Goal: Task Accomplishment & Management: Manage account settings

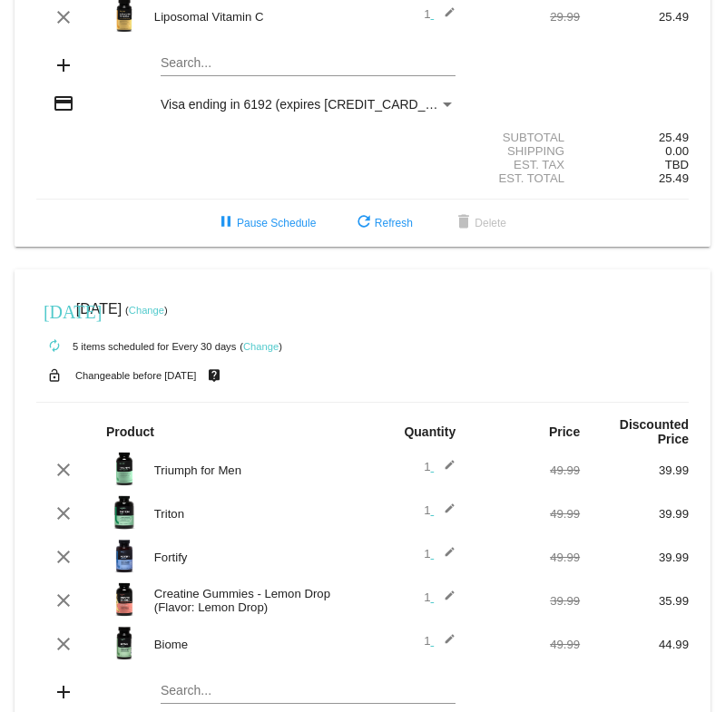
scroll to position [180, 0]
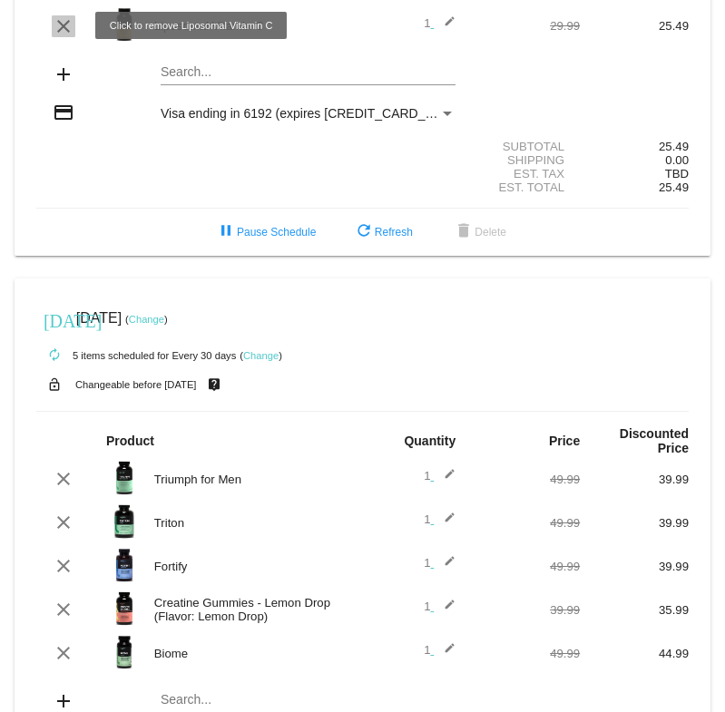
click at [65, 26] on mat-icon "clear" at bounding box center [64, 26] width 22 height 22
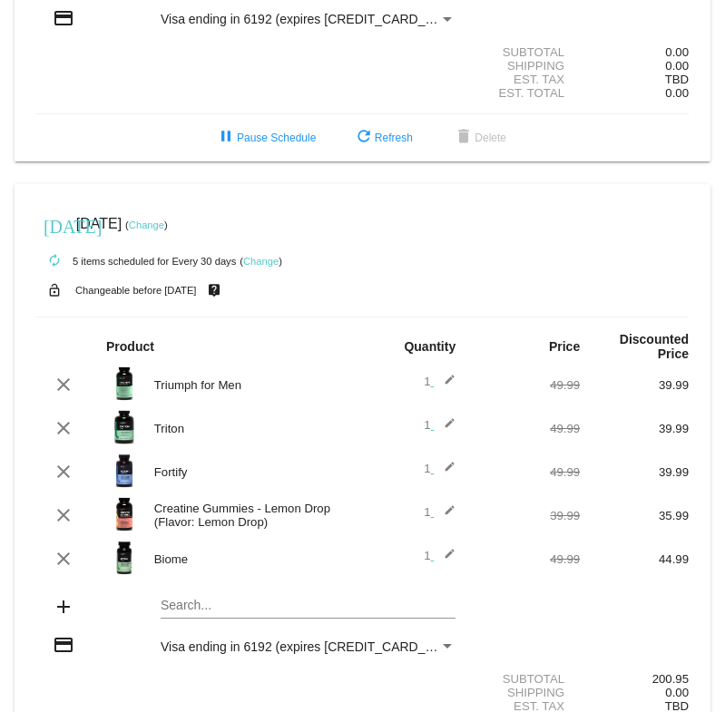
scroll to position [317, 0]
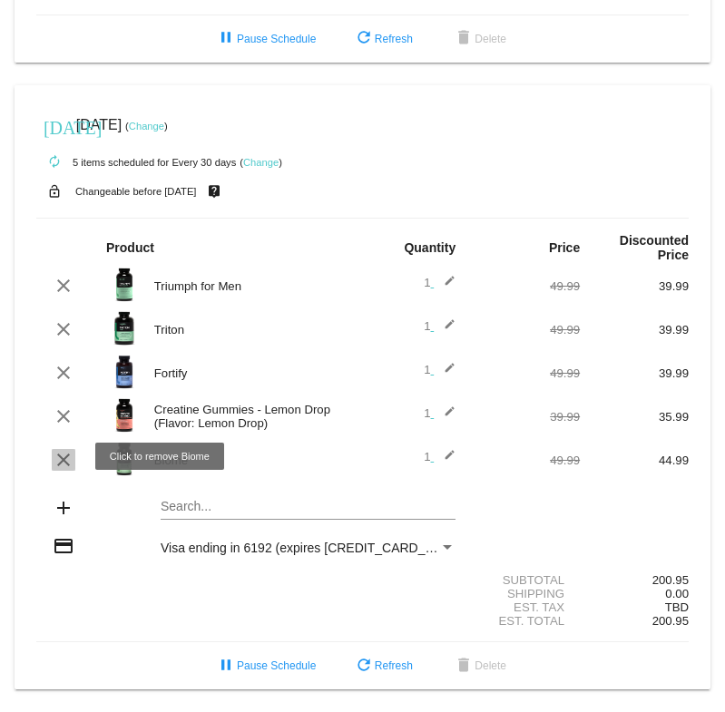
click at [65, 453] on mat-icon "clear" at bounding box center [64, 460] width 22 height 22
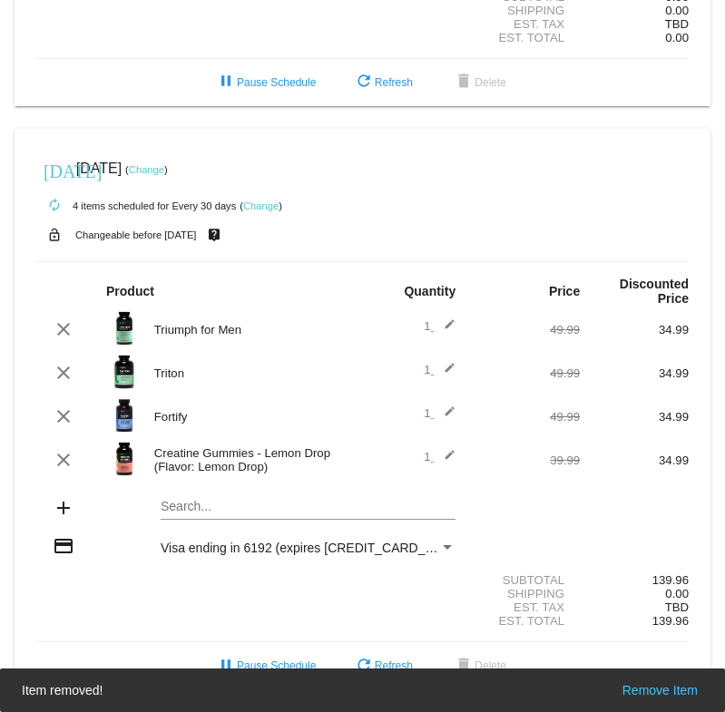
scroll to position [274, 0]
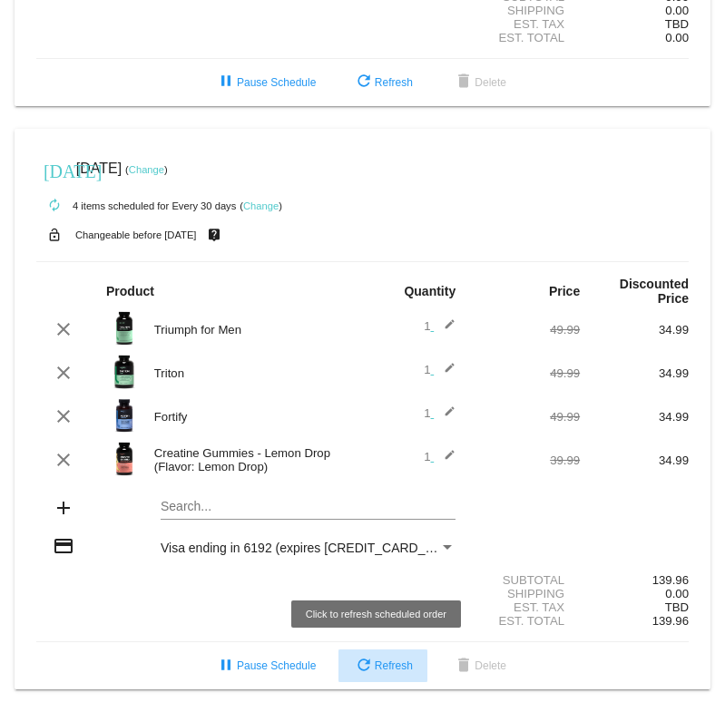
click at [372, 670] on span "refresh Refresh" at bounding box center [383, 665] width 60 height 13
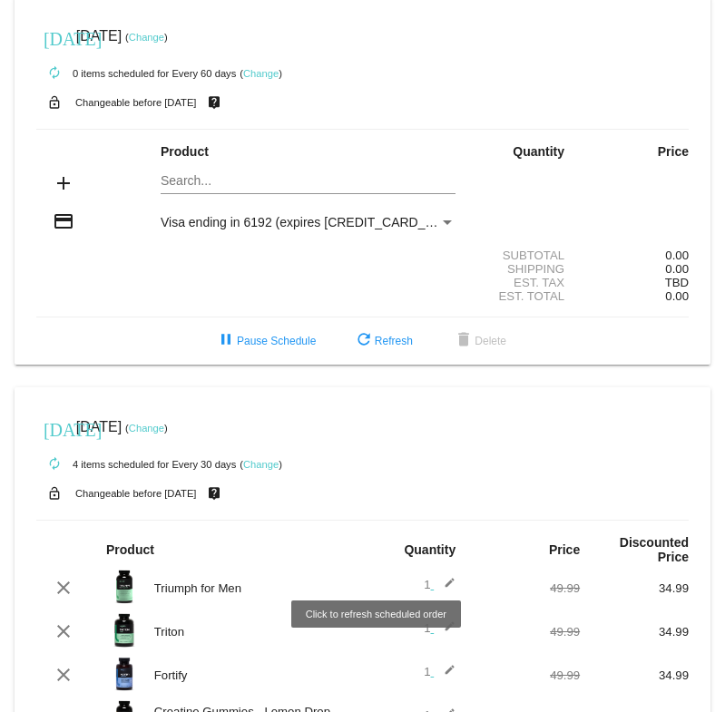
scroll to position [0, 0]
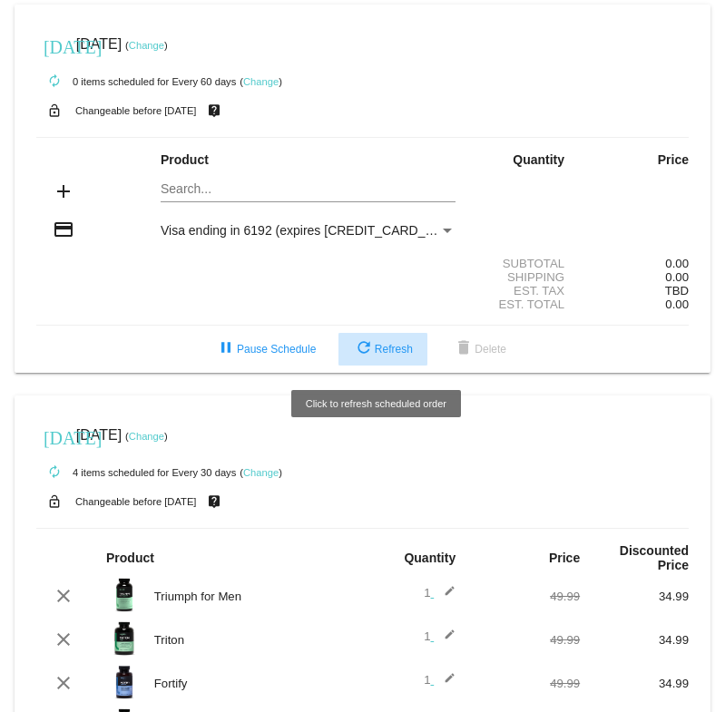
click at [386, 357] on button "refresh Refresh" at bounding box center [382, 349] width 89 height 33
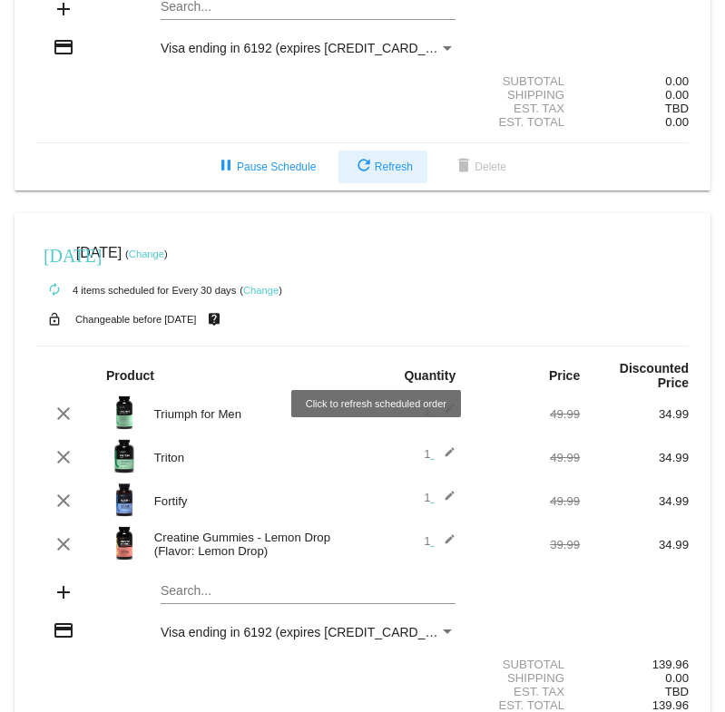
scroll to position [186, 0]
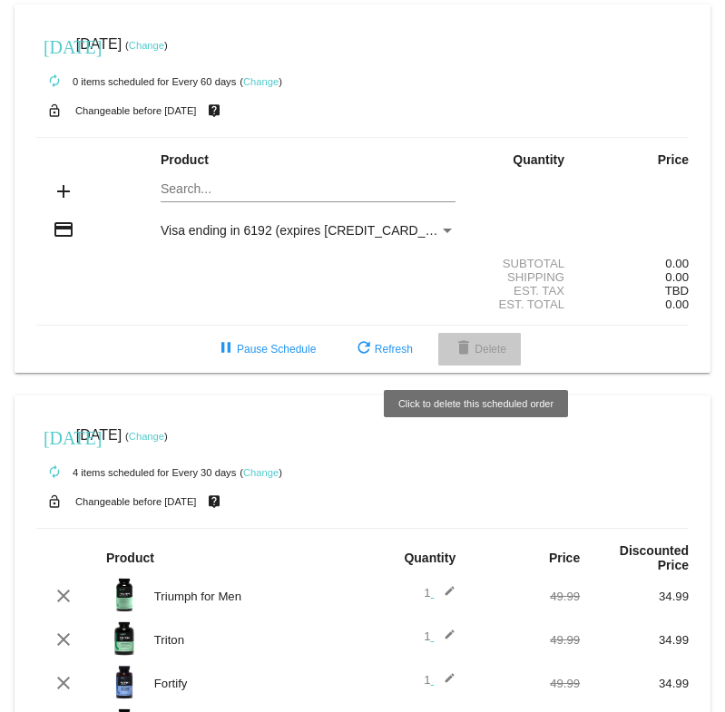
click at [490, 342] on button "delete Delete" at bounding box center [479, 349] width 83 height 33
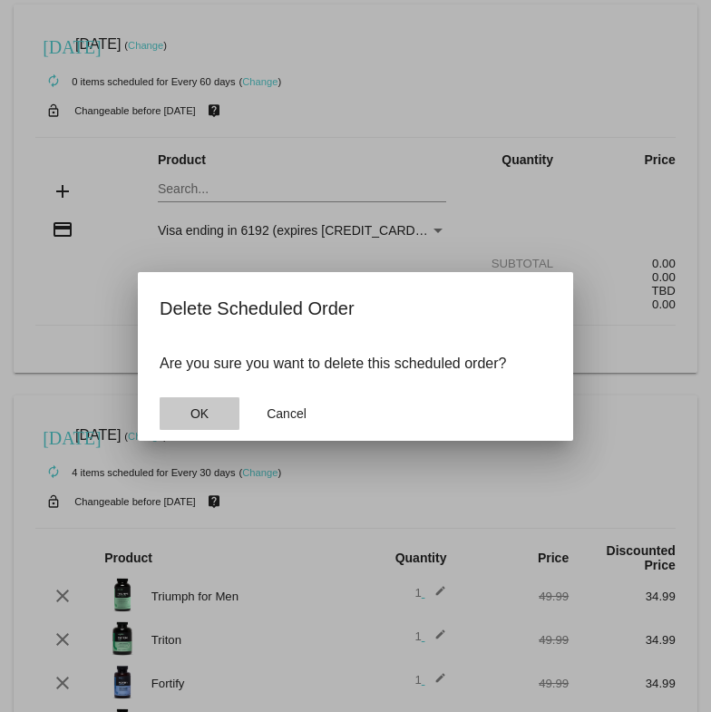
click at [191, 415] on span "OK" at bounding box center [199, 413] width 18 height 15
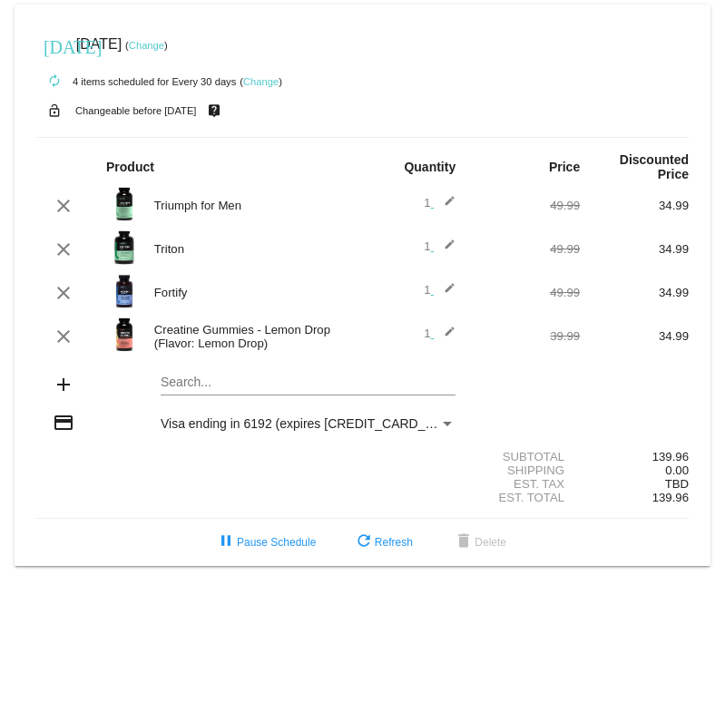
click at [448, 421] on div "Payment Method" at bounding box center [447, 423] width 16 height 15
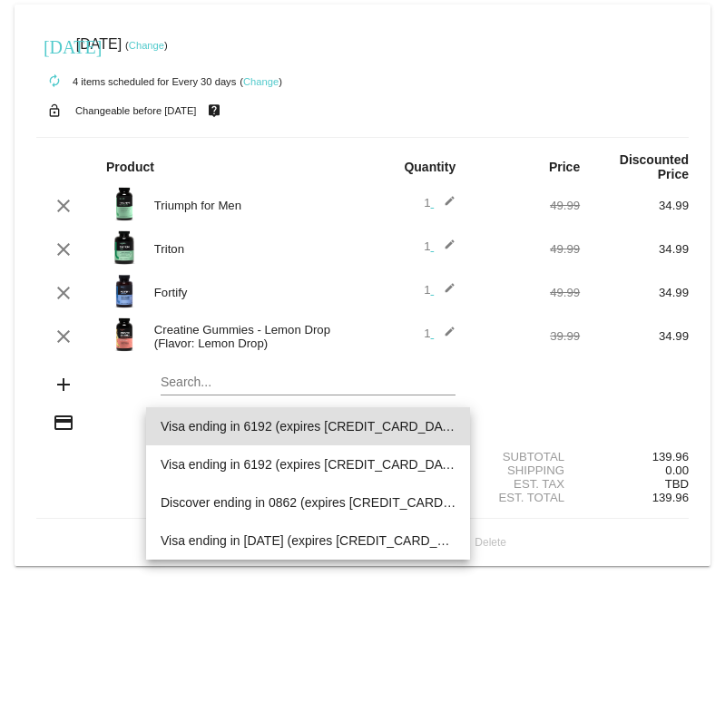
click at [509, 405] on div at bounding box center [362, 356] width 725 height 712
